Goal: Obtain resource: Download file/media

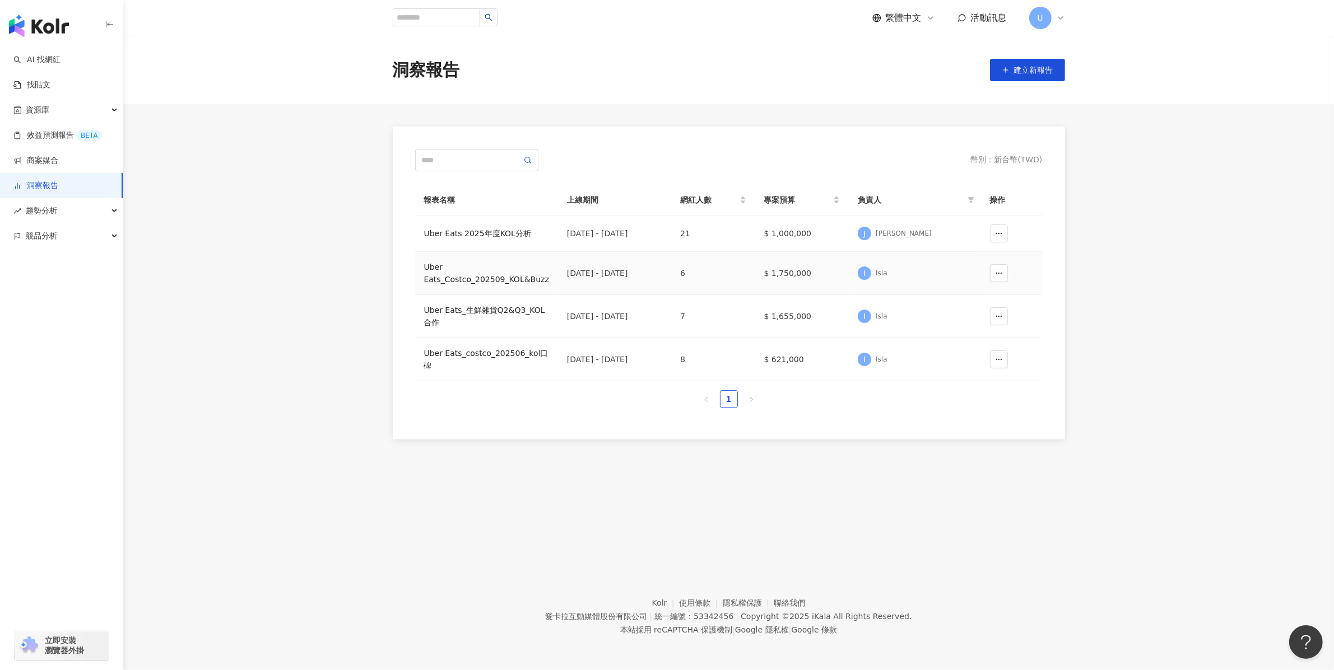
click at [518, 283] on div "Uber Eats_Costco_202509_KOL&Buzz" at bounding box center [486, 273] width 125 height 25
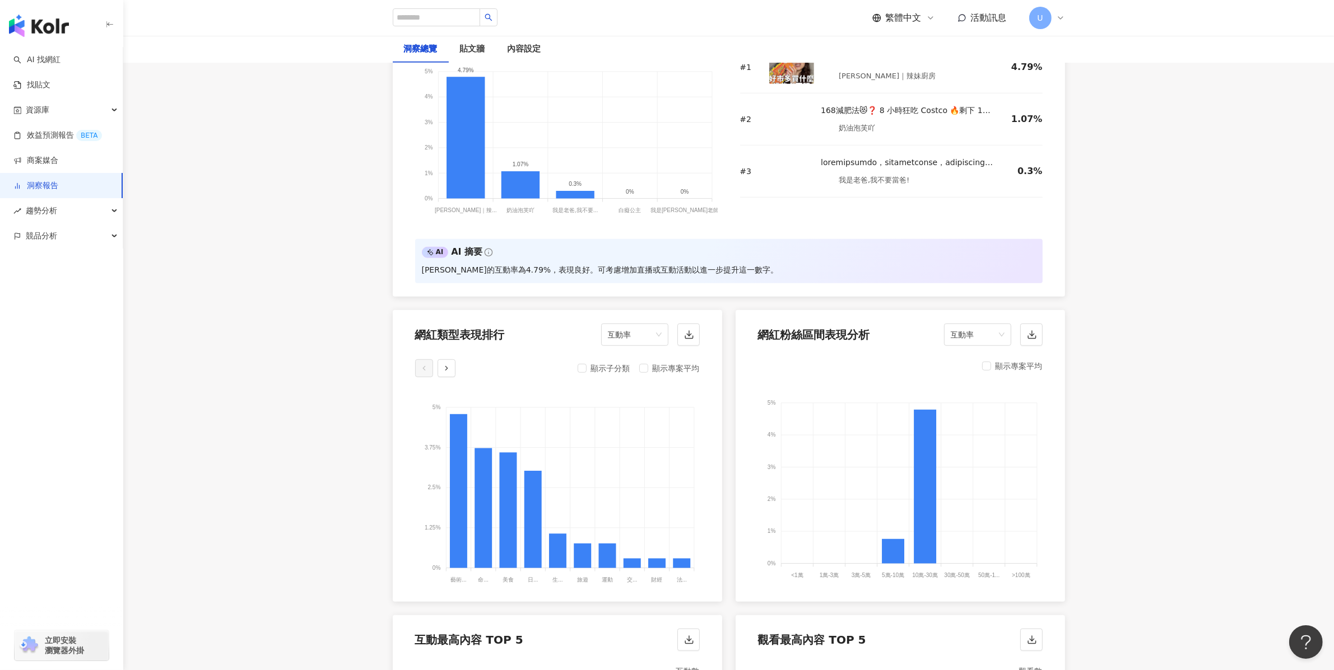
scroll to position [1060, 0]
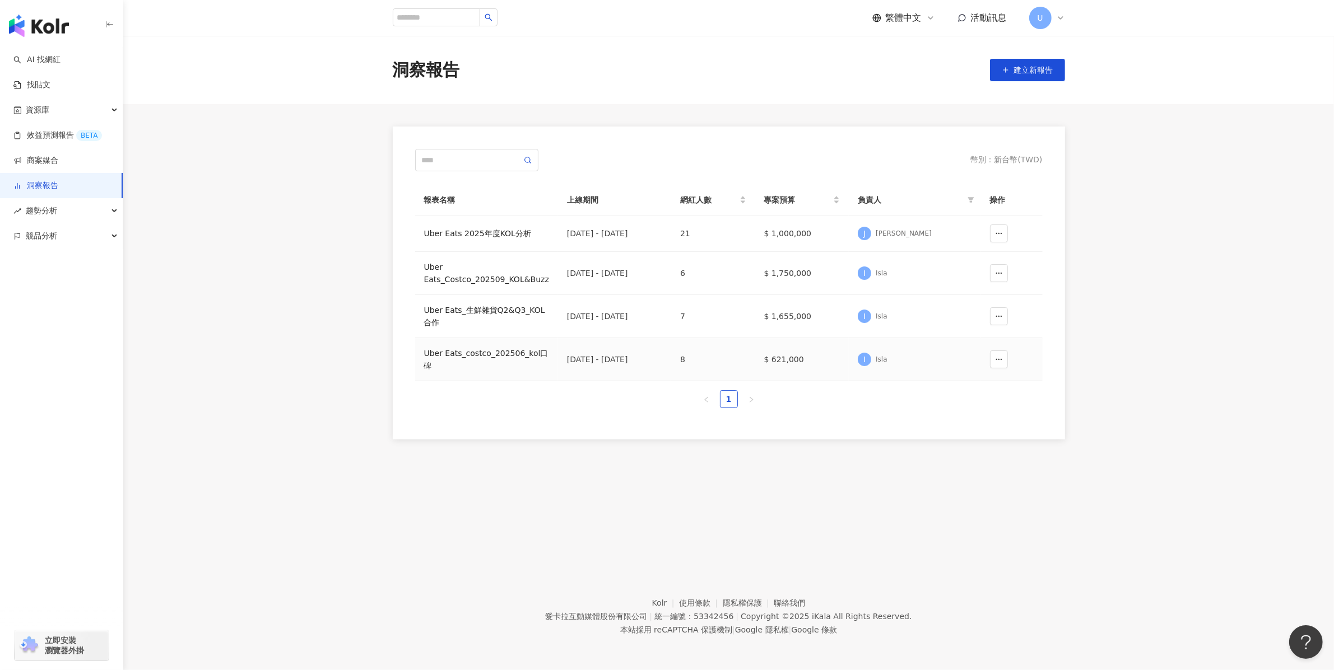
click at [481, 355] on div "Uber Eats_costco_202506_kol口碑" at bounding box center [486, 359] width 125 height 25
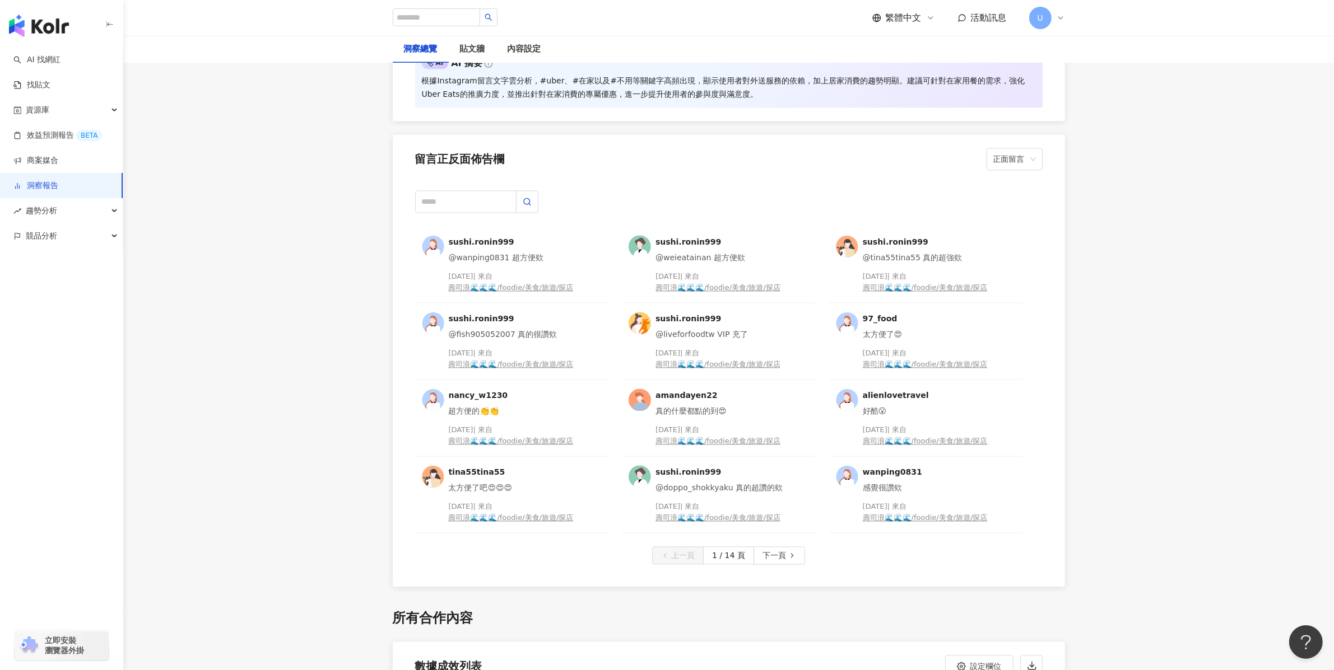
scroll to position [2782, 0]
click at [482, 203] on input "text" at bounding box center [465, 202] width 101 height 22
type input "*"
type input "***"
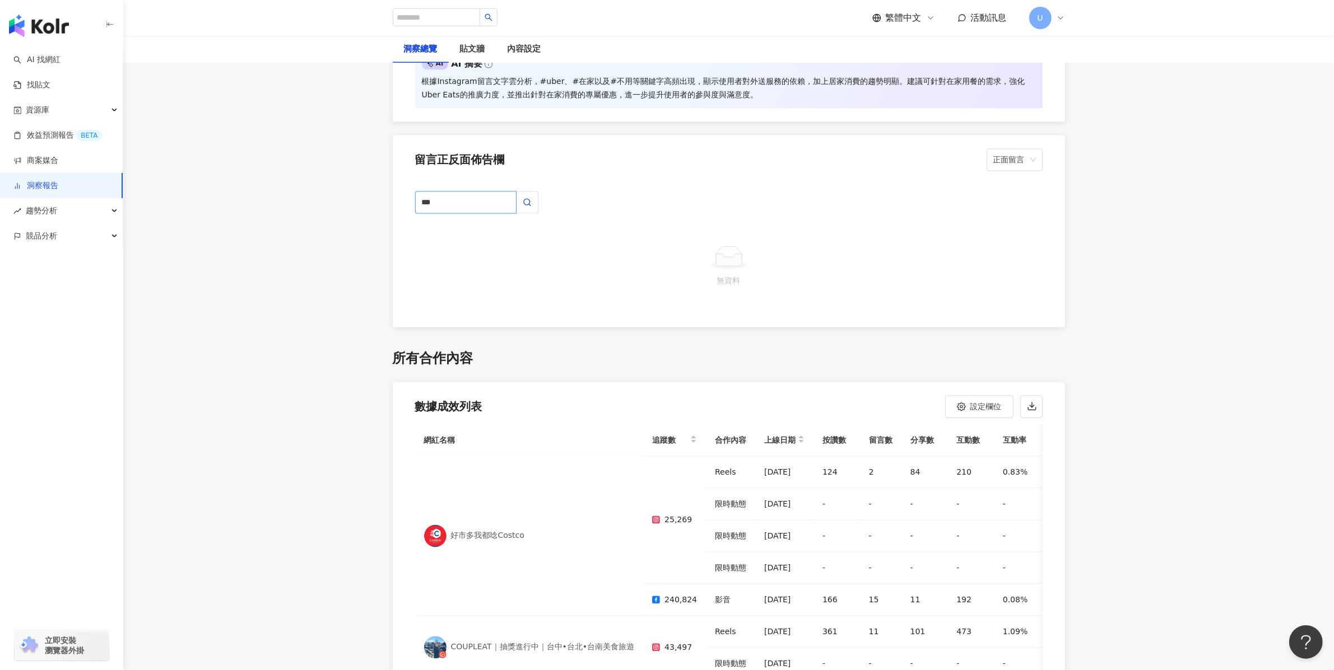
click at [495, 201] on input "***" at bounding box center [465, 202] width 101 height 22
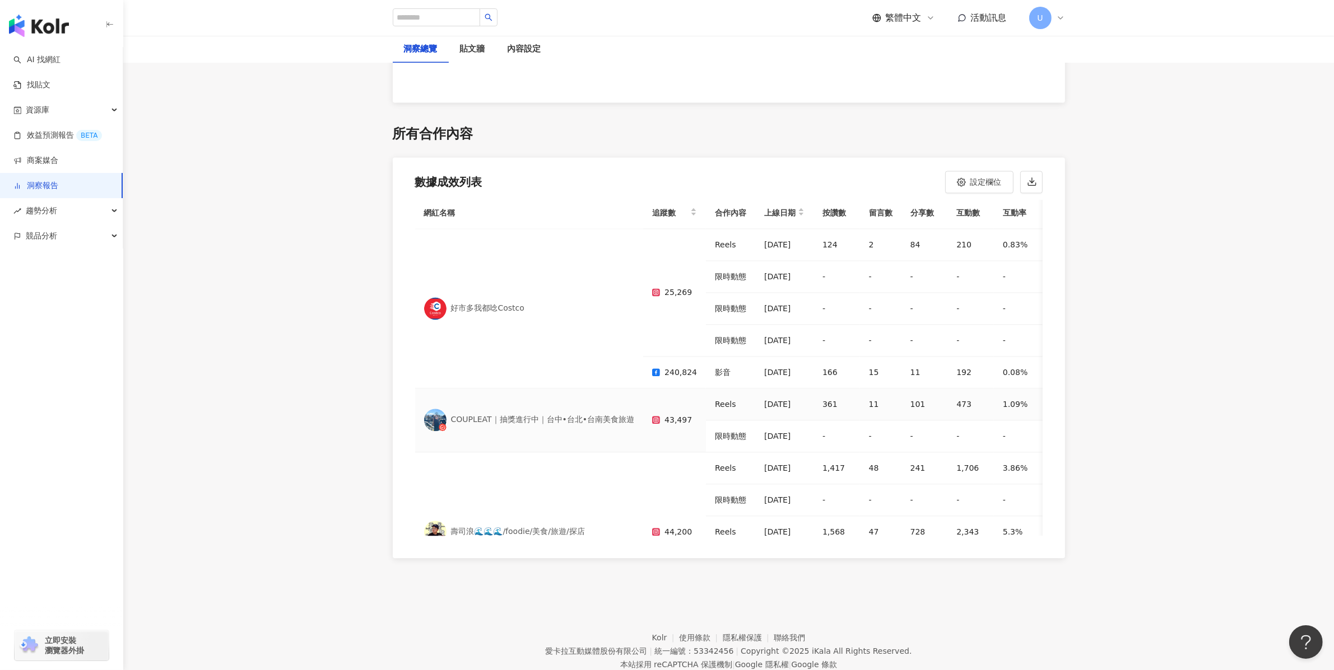
scroll to position [0, 0]
click at [1029, 189] on button "button" at bounding box center [1031, 182] width 22 height 22
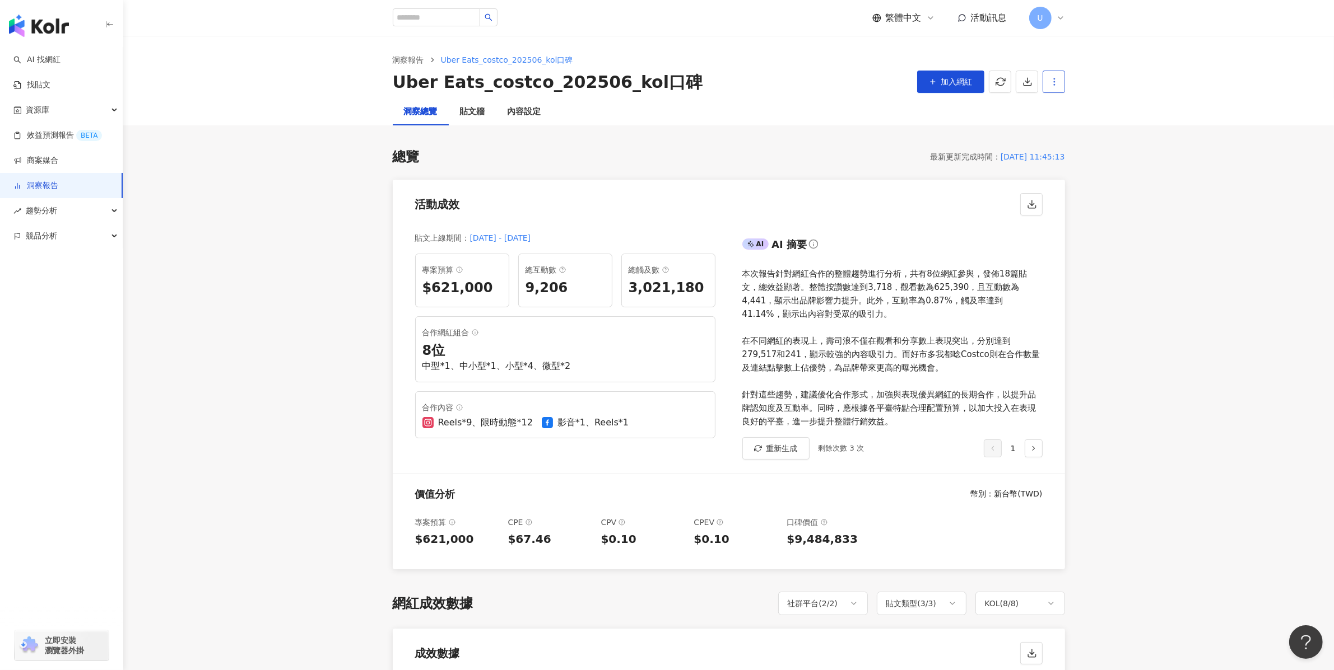
click at [1061, 84] on button "button" at bounding box center [1053, 82] width 22 height 22
click at [1023, 82] on icon "button" at bounding box center [1027, 82] width 10 height 10
click at [1042, 126] on span "匯出 Excel" at bounding box center [1043, 131] width 39 height 12
